Goal: Task Accomplishment & Management: Use online tool/utility

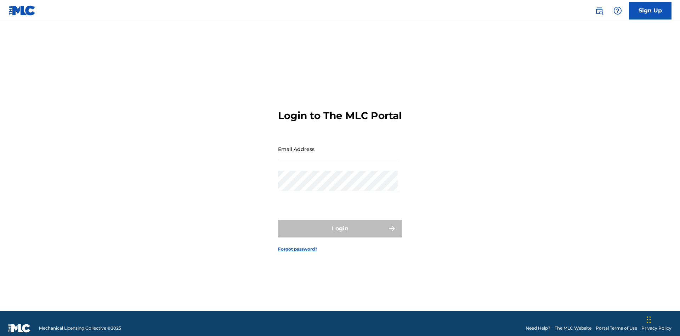
scroll to position [9, 0]
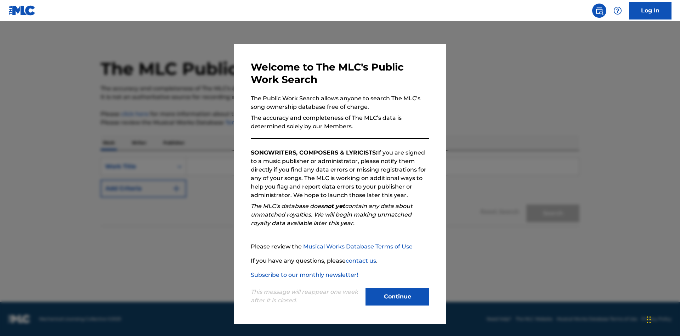
click at [398, 297] on button "Continue" at bounding box center [398, 297] width 64 height 18
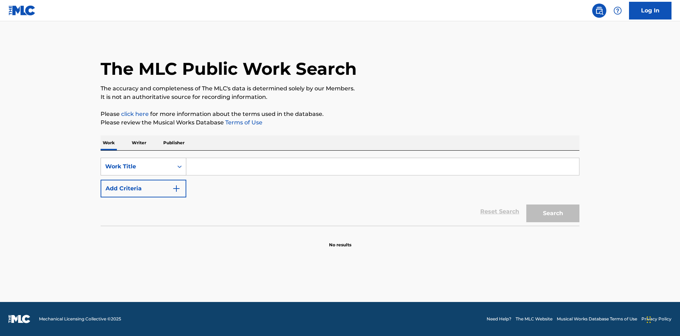
click at [137, 167] on div "Work Title" at bounding box center [137, 166] width 64 height 9
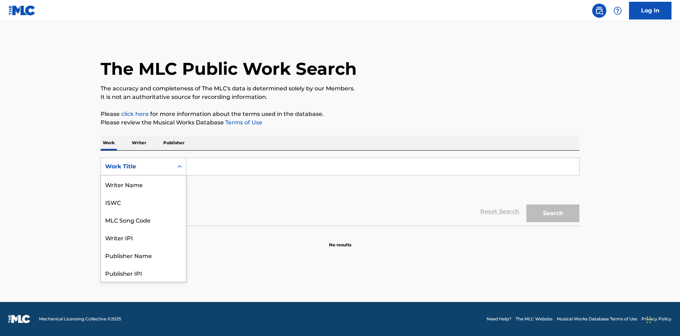
scroll to position [35, 0]
click at [143, 184] on div "MLC Song Code" at bounding box center [143, 184] width 85 height 18
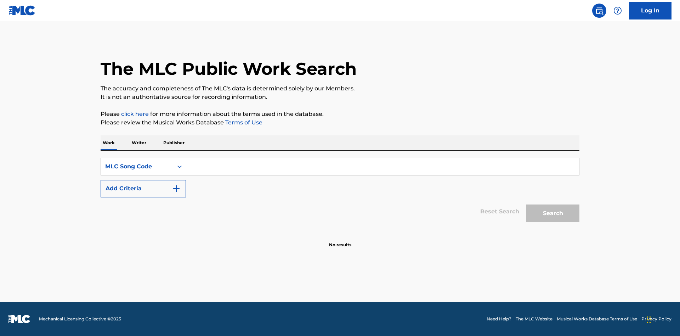
click at [383, 167] on input "Search Form" at bounding box center [382, 166] width 393 height 17
type input "MV82XX"
click at [553, 213] on button "Search" at bounding box center [552, 213] width 53 height 18
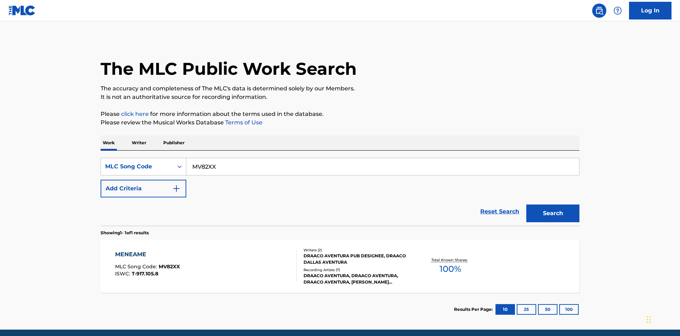
click at [340, 247] on div "Writers ( 2 ) DRAACO AVENTURA PUB DESIGNEE, DRAACO DALLAS AVENTURA Recording Ar…" at bounding box center [354, 266] width 114 height 38
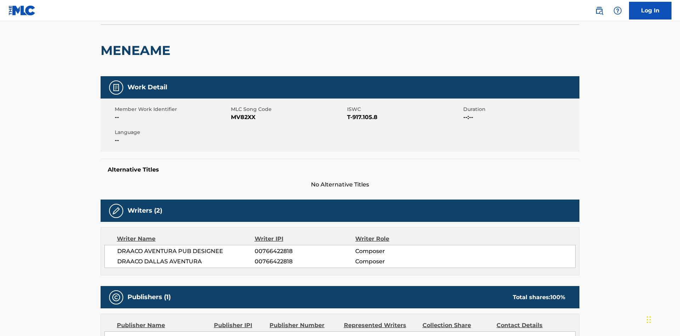
click at [546, 16] on button "Copy work link" at bounding box center [546, 7] width 67 height 18
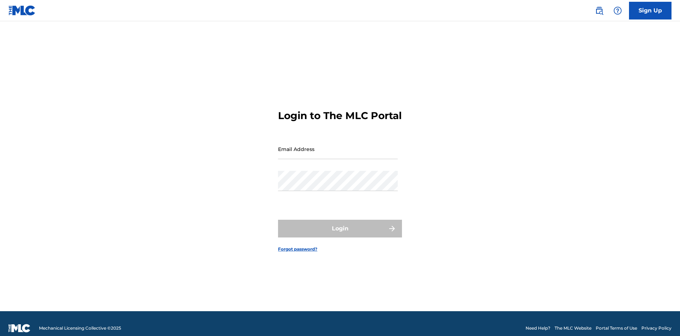
click at [338, 146] on input "Email Address" at bounding box center [338, 149] width 120 height 20
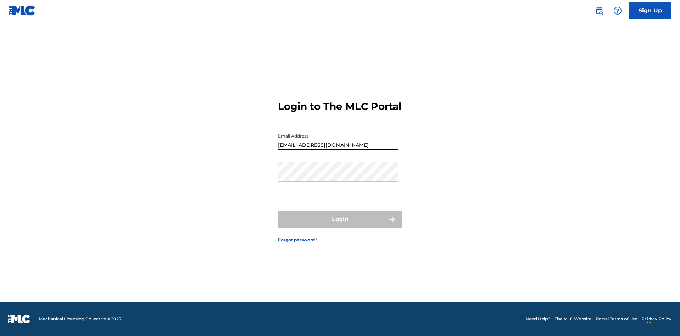
type input "Duke.McTesterson@gmail.com"
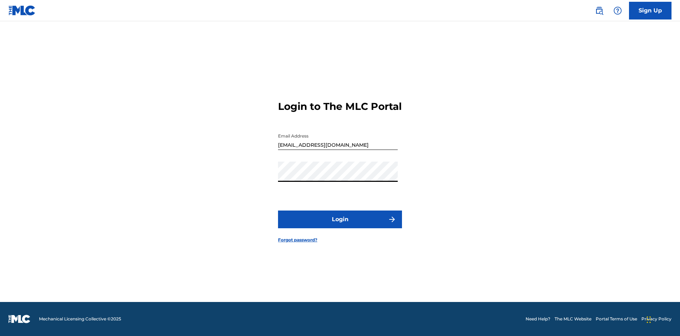
click at [340, 225] on button "Login" at bounding box center [340, 219] width 124 height 18
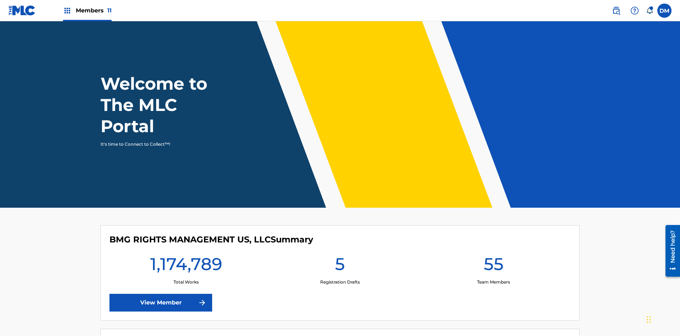
click at [87, 10] on span "Members 11" at bounding box center [94, 10] width 36 height 8
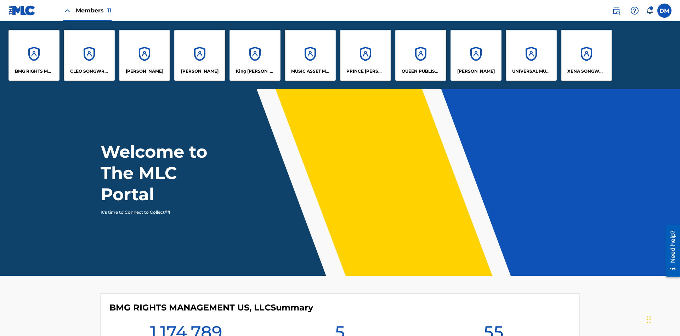
scroll to position [26, 0]
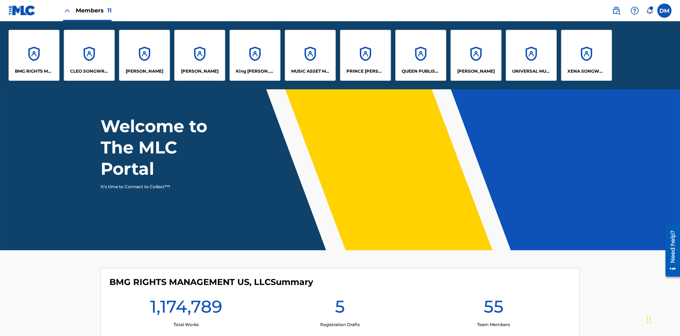
click at [255, 71] on p "King McTesterson" at bounding box center [255, 71] width 39 height 6
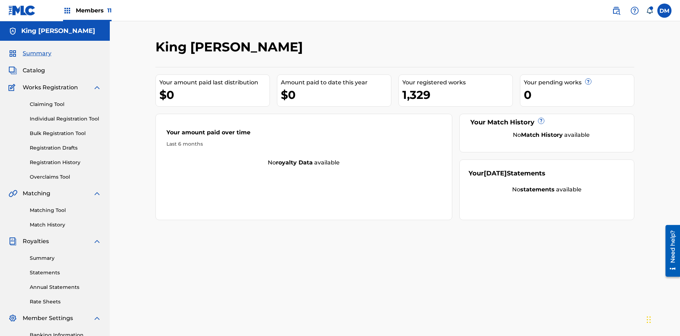
click at [66, 115] on link "Individual Registration Tool" at bounding box center [66, 118] width 72 height 7
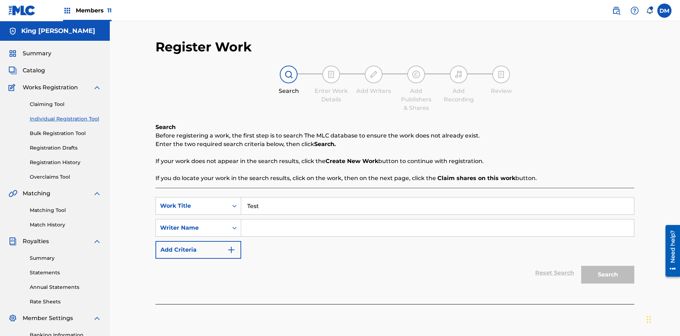
type input "Test"
click at [438, 219] on input "Search Form" at bounding box center [437, 227] width 393 height 17
type input "Test"
click at [608, 266] on button "Search" at bounding box center [607, 275] width 53 height 18
click at [665, 10] on label at bounding box center [665, 11] width 14 height 14
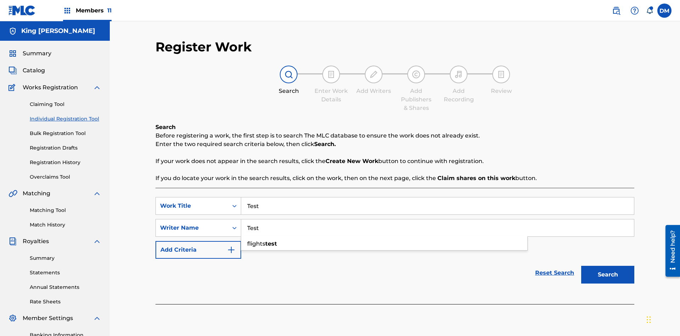
click at [665, 11] on input "DM Duke McTesterson duke.mctesterson@gmail.com Notification Preferences Profile…" at bounding box center [665, 11] width 0 height 0
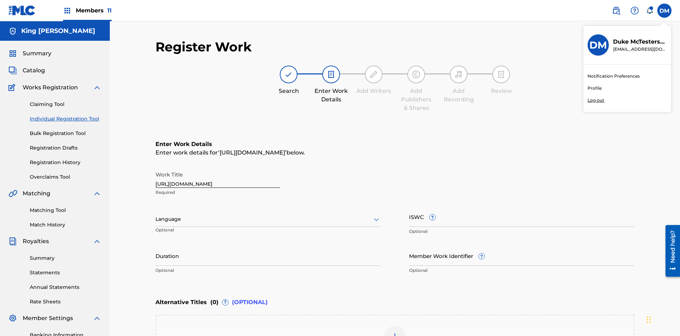
click at [596, 100] on p "Log out" at bounding box center [596, 100] width 17 height 6
click at [665, 11] on input "DM Duke McTesterson duke.mctesterson@gmail.com Notification Preferences Profile…" at bounding box center [665, 11] width 0 height 0
